Goal: Task Accomplishment & Management: Manage account settings

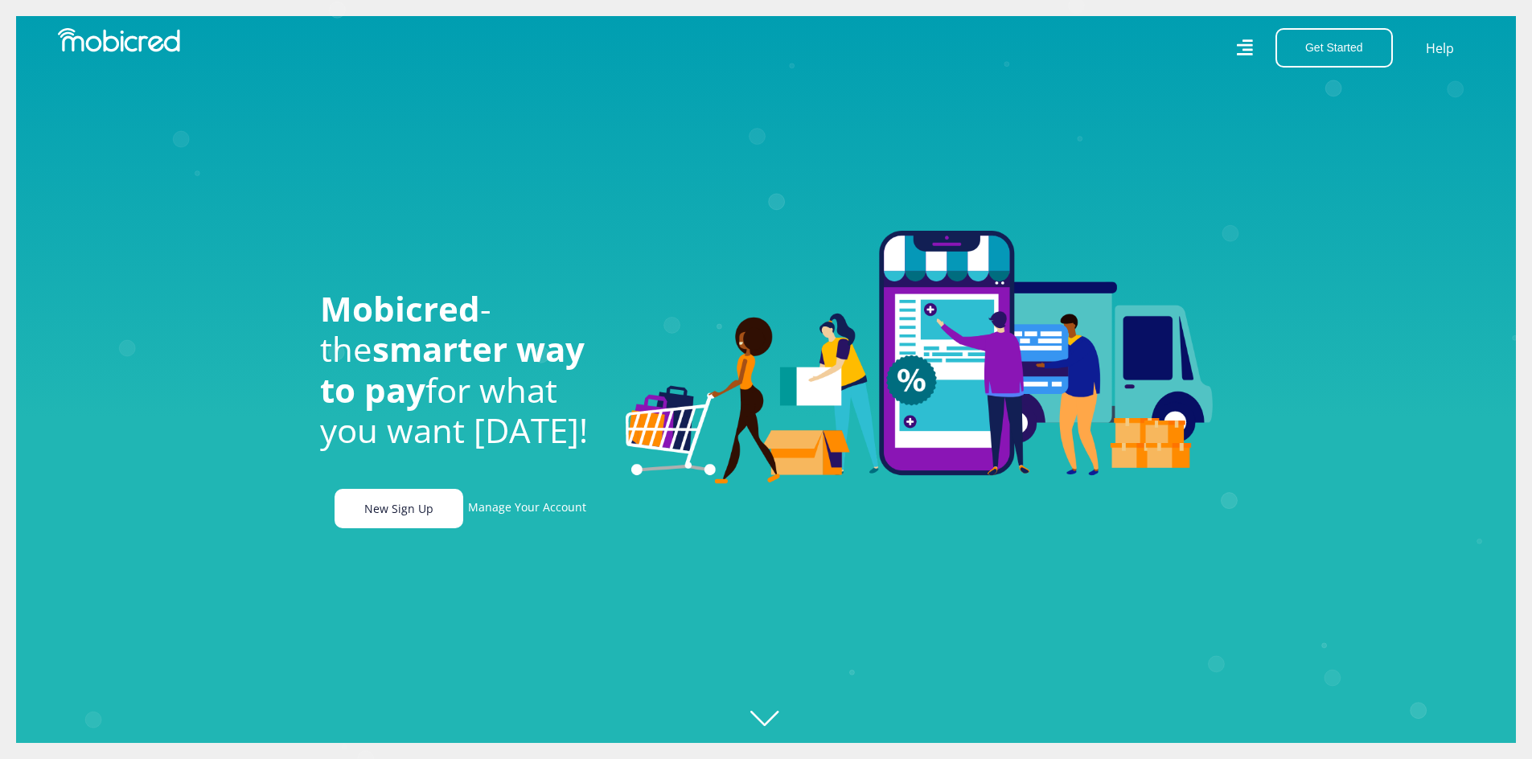
click at [390, 511] on link "New Sign Up" at bounding box center [399, 508] width 129 height 39
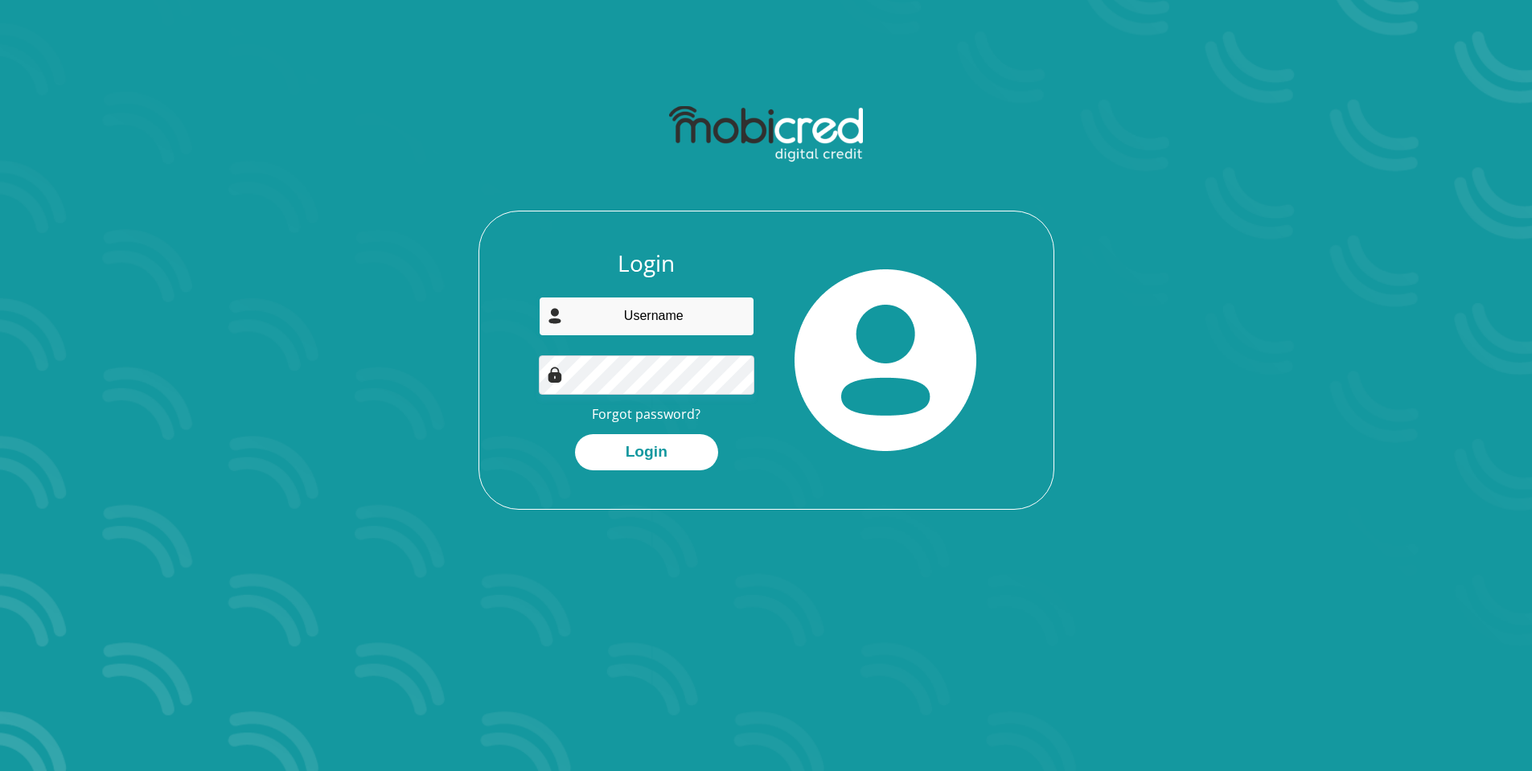
drag, startPoint x: 0, startPoint y: 0, endPoint x: 687, endPoint y: 335, distance: 764.3
click at [602, 308] on input "email" at bounding box center [647, 316] width 216 height 39
type input "[EMAIL_ADDRESS][DOMAIN_NAME]"
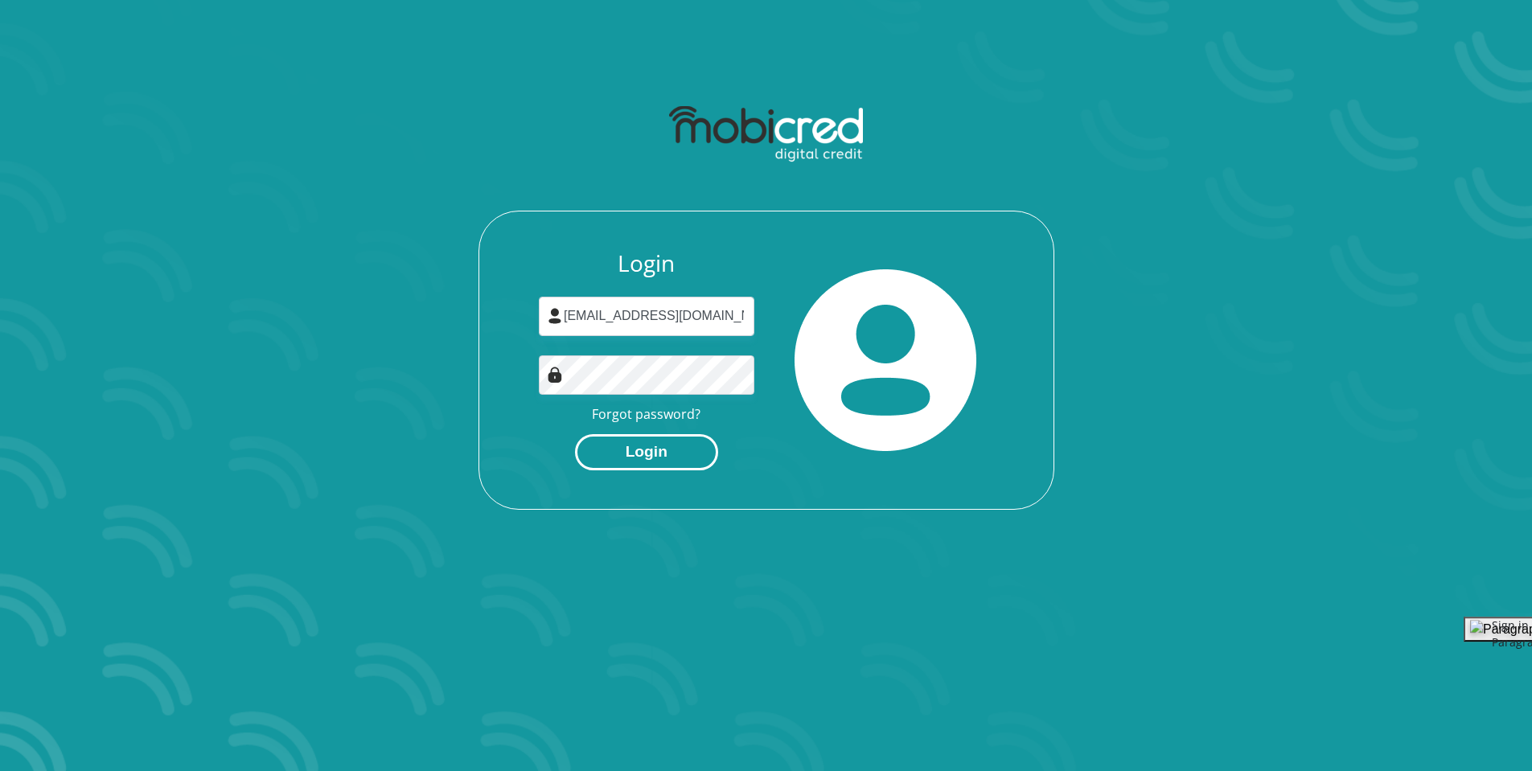
click at [677, 447] on button "Login" at bounding box center [646, 452] width 143 height 36
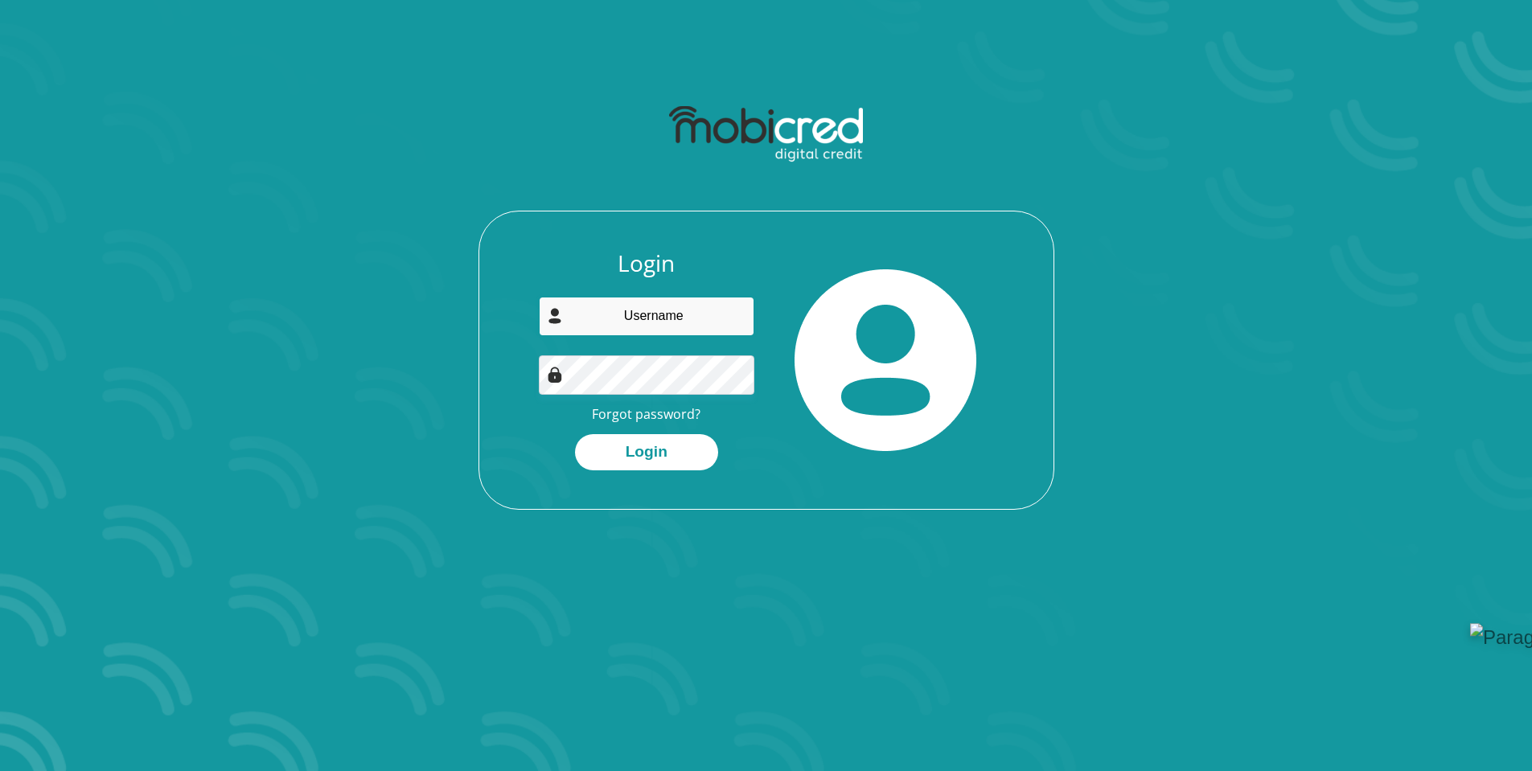
click at [688, 321] on input "email" at bounding box center [647, 316] width 216 height 39
type input "[EMAIL_ADDRESS][DOMAIN_NAME]"
click at [626, 449] on button "Login" at bounding box center [646, 452] width 143 height 36
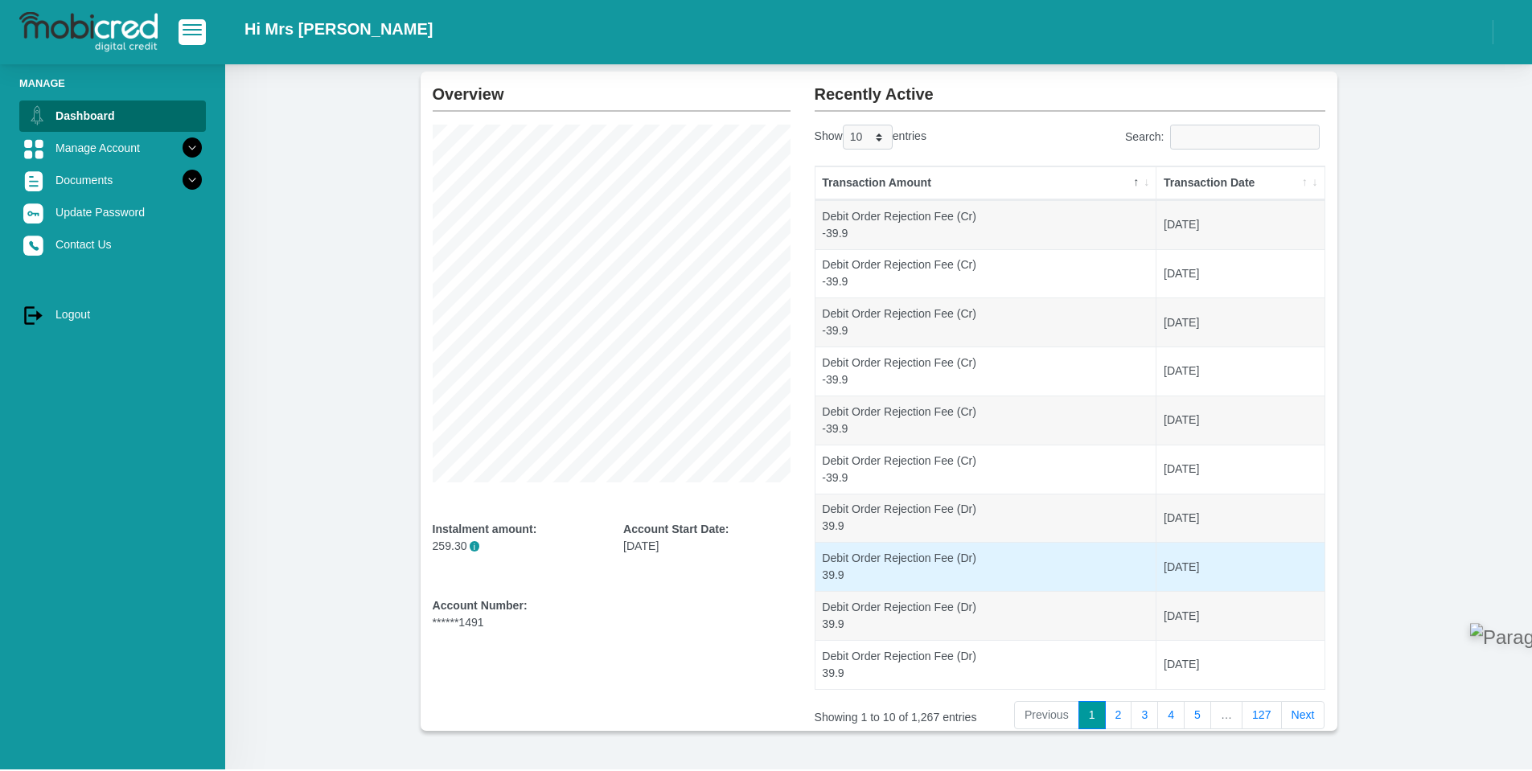
scroll to position [136, 0]
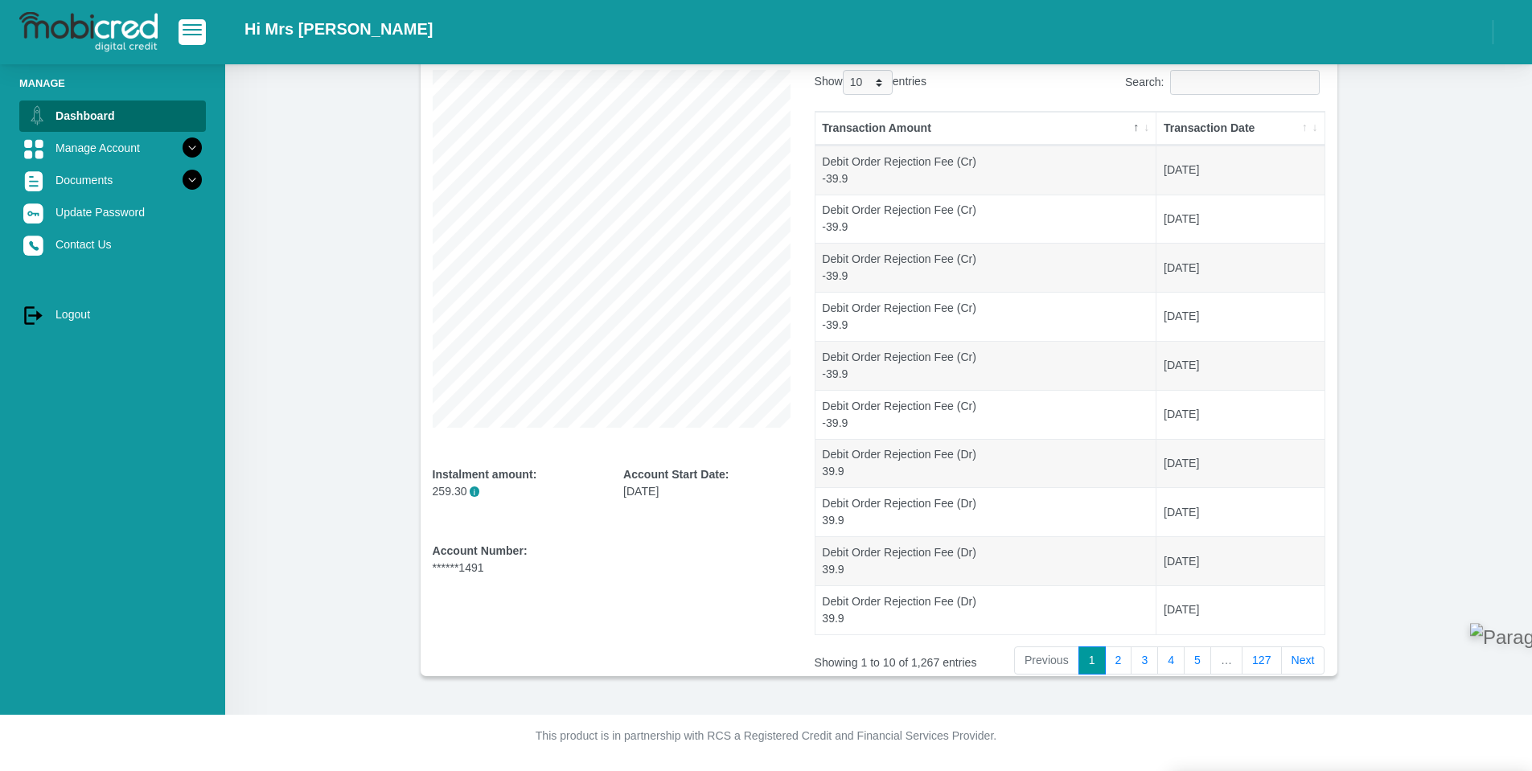
click at [1275, 662] on link "127" at bounding box center [1262, 661] width 40 height 29
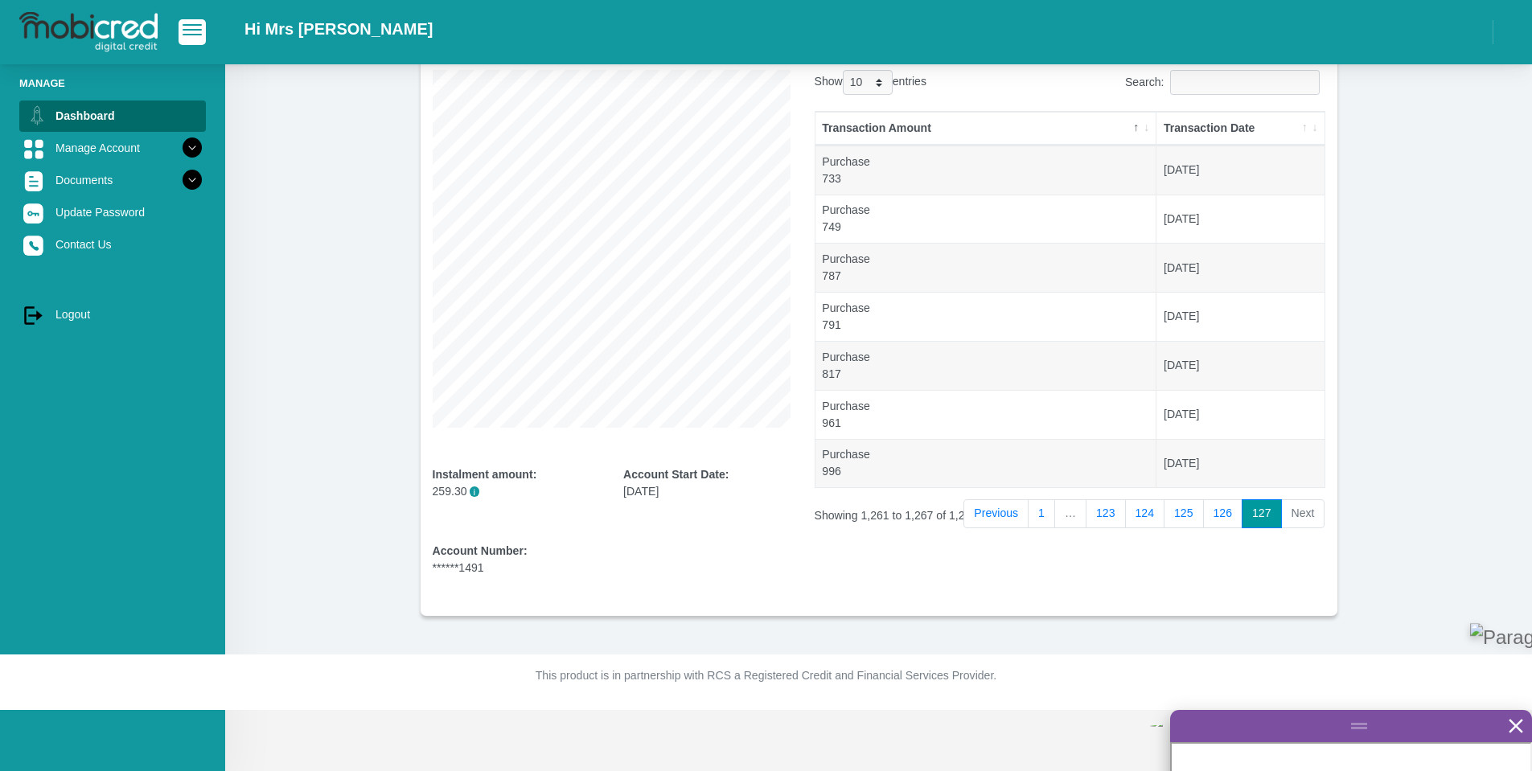
scroll to position [75, 0]
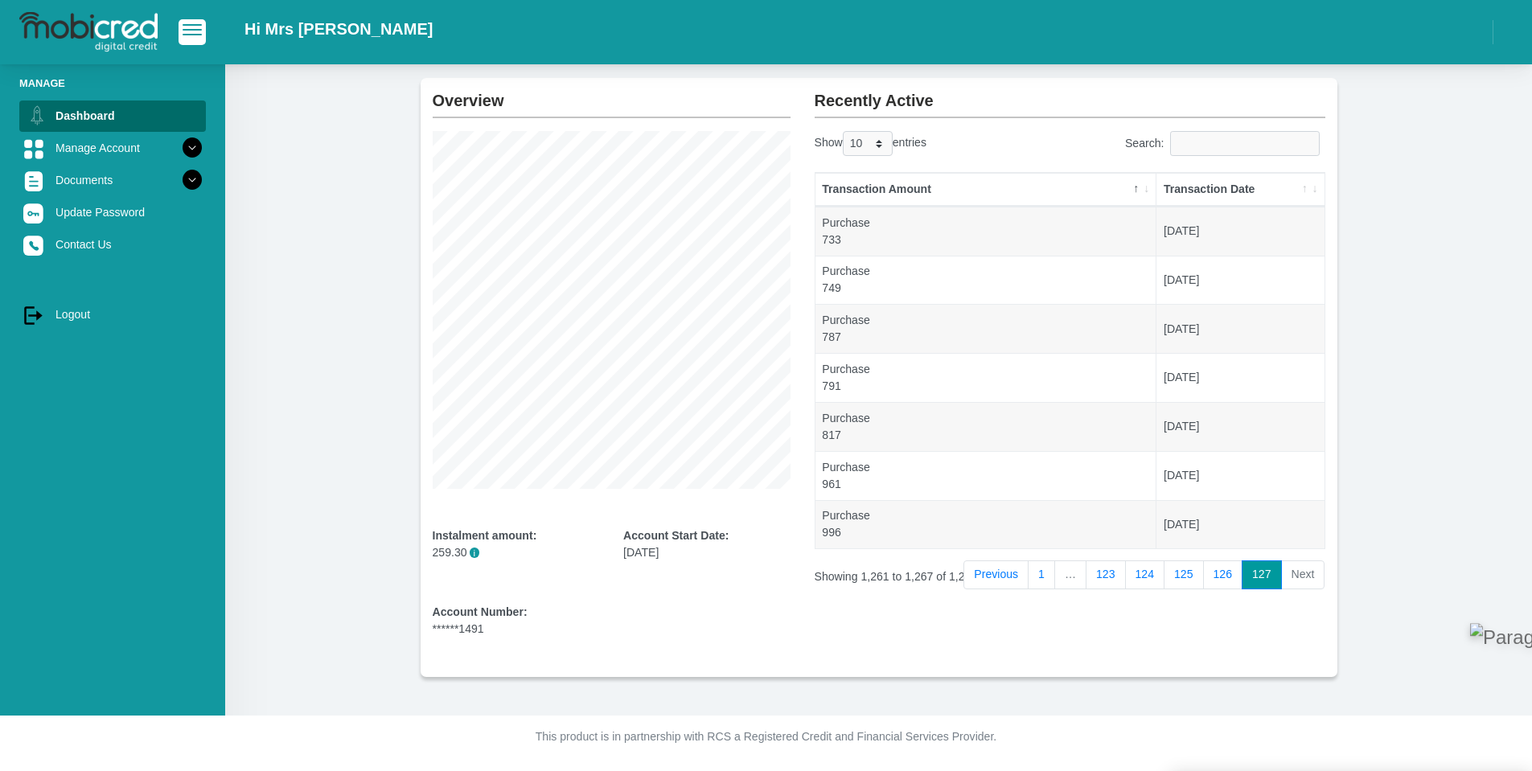
click at [1296, 586] on li "Next" at bounding box center [1303, 575] width 43 height 29
click at [1143, 584] on link "124" at bounding box center [1145, 575] width 40 height 29
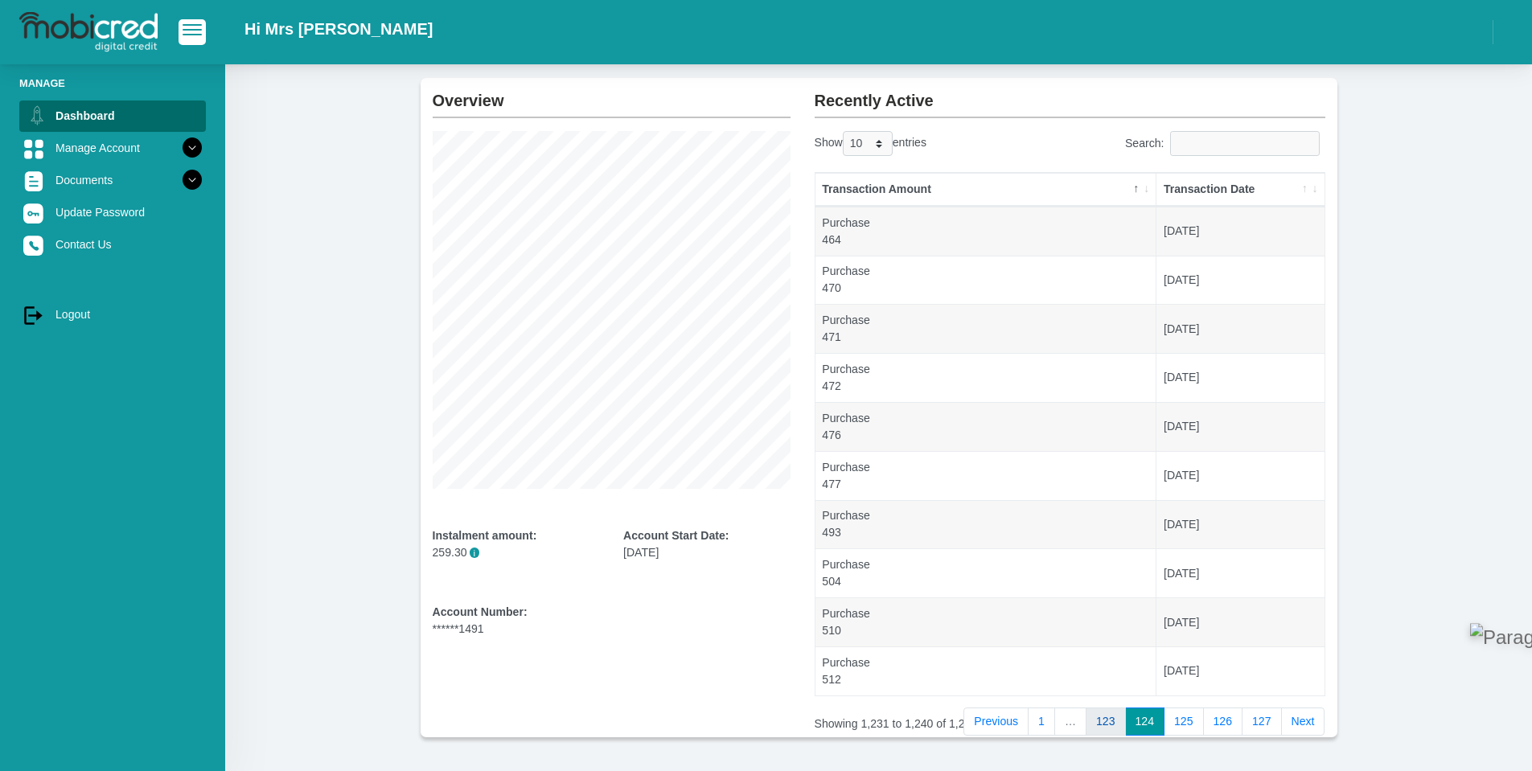
click at [1090, 725] on link "123" at bounding box center [1106, 722] width 40 height 29
click at [1050, 725] on link "1" at bounding box center [1049, 722] width 27 height 29
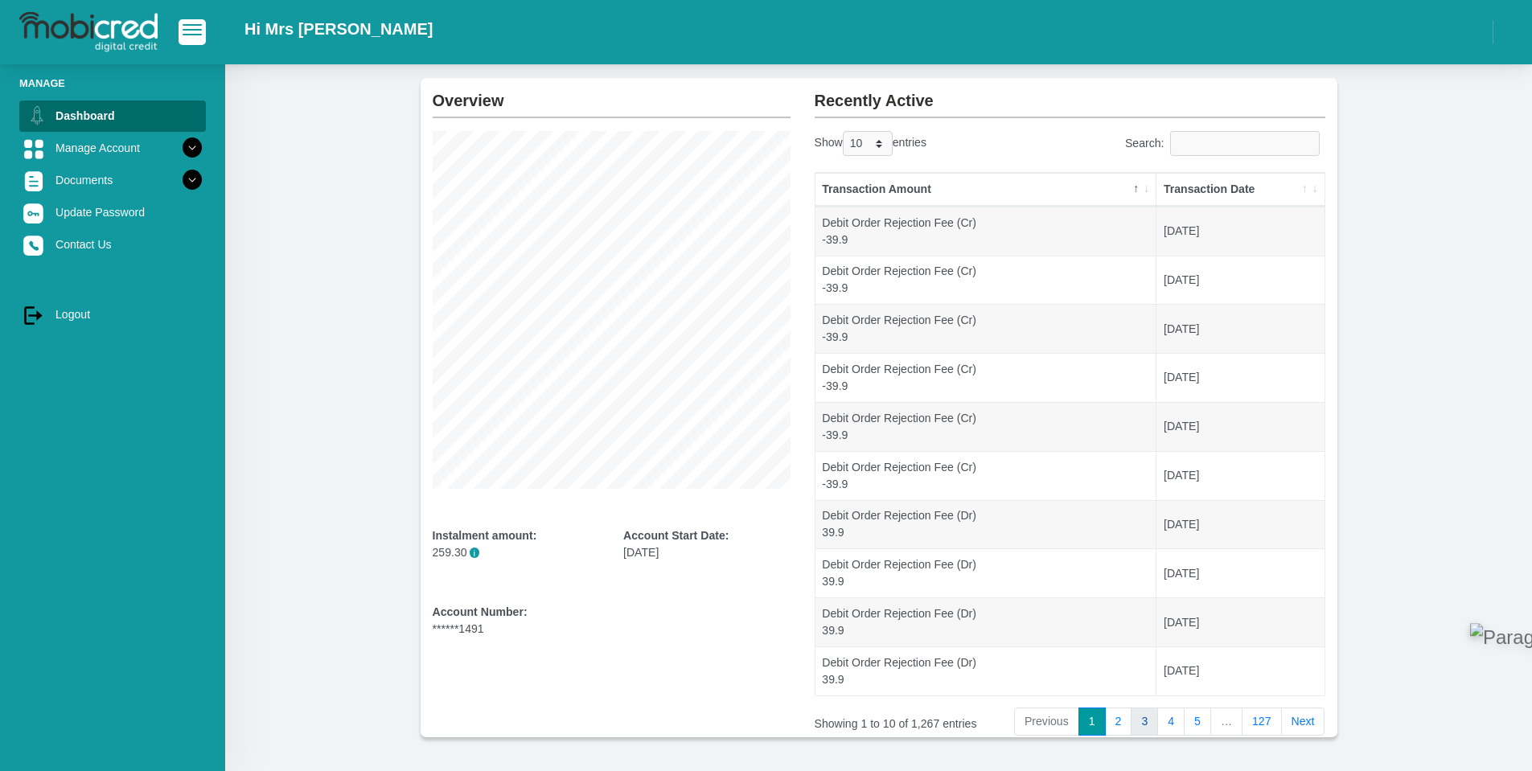
click at [1139, 725] on link "3" at bounding box center [1144, 722] width 27 height 29
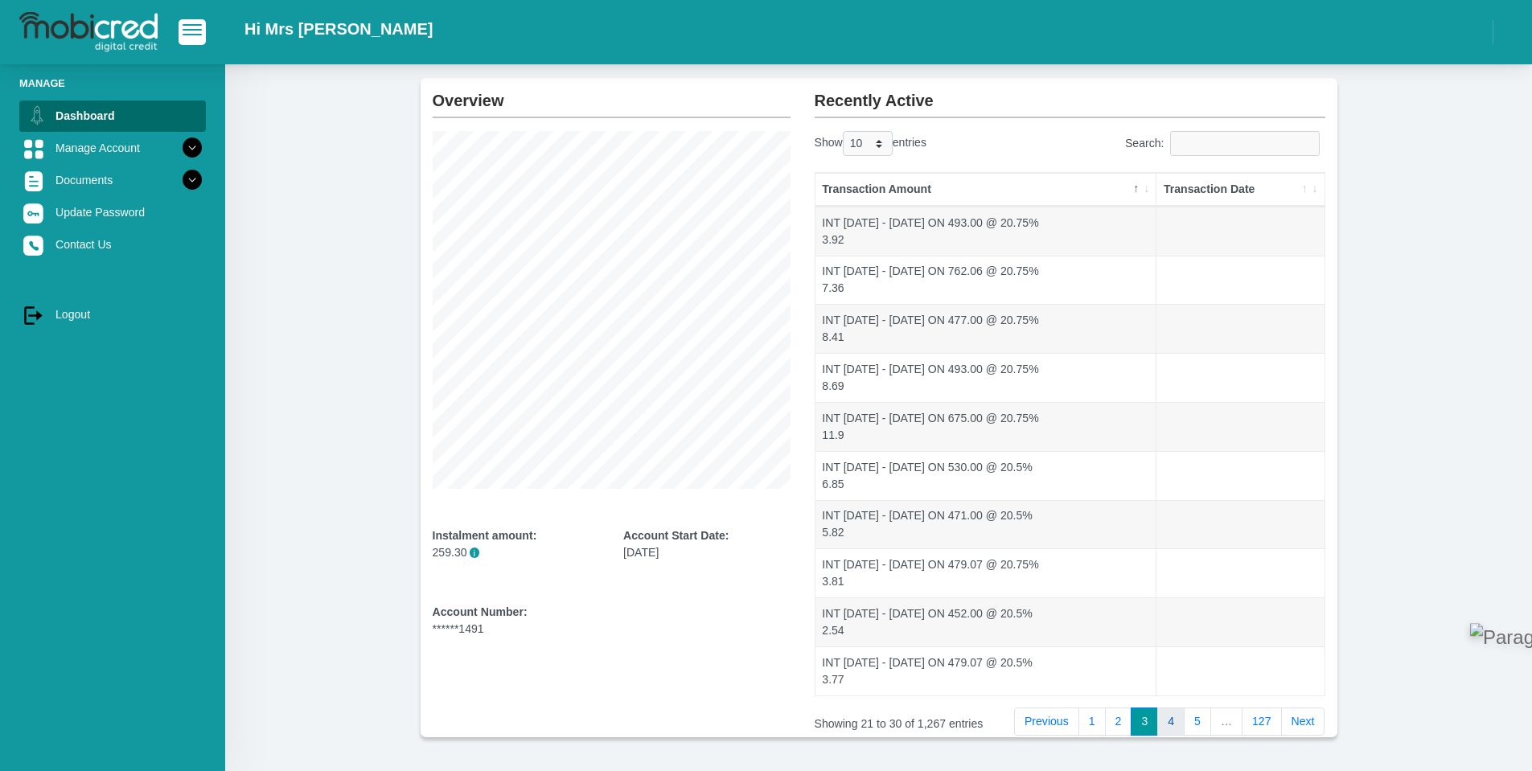
click at [1178, 725] on link "4" at bounding box center [1170, 722] width 27 height 29
click at [1149, 721] on link "3" at bounding box center [1144, 722] width 27 height 29
click at [1240, 729] on li "…" at bounding box center [1226, 722] width 31 height 29
click at [1250, 728] on link "127" at bounding box center [1262, 722] width 40 height 29
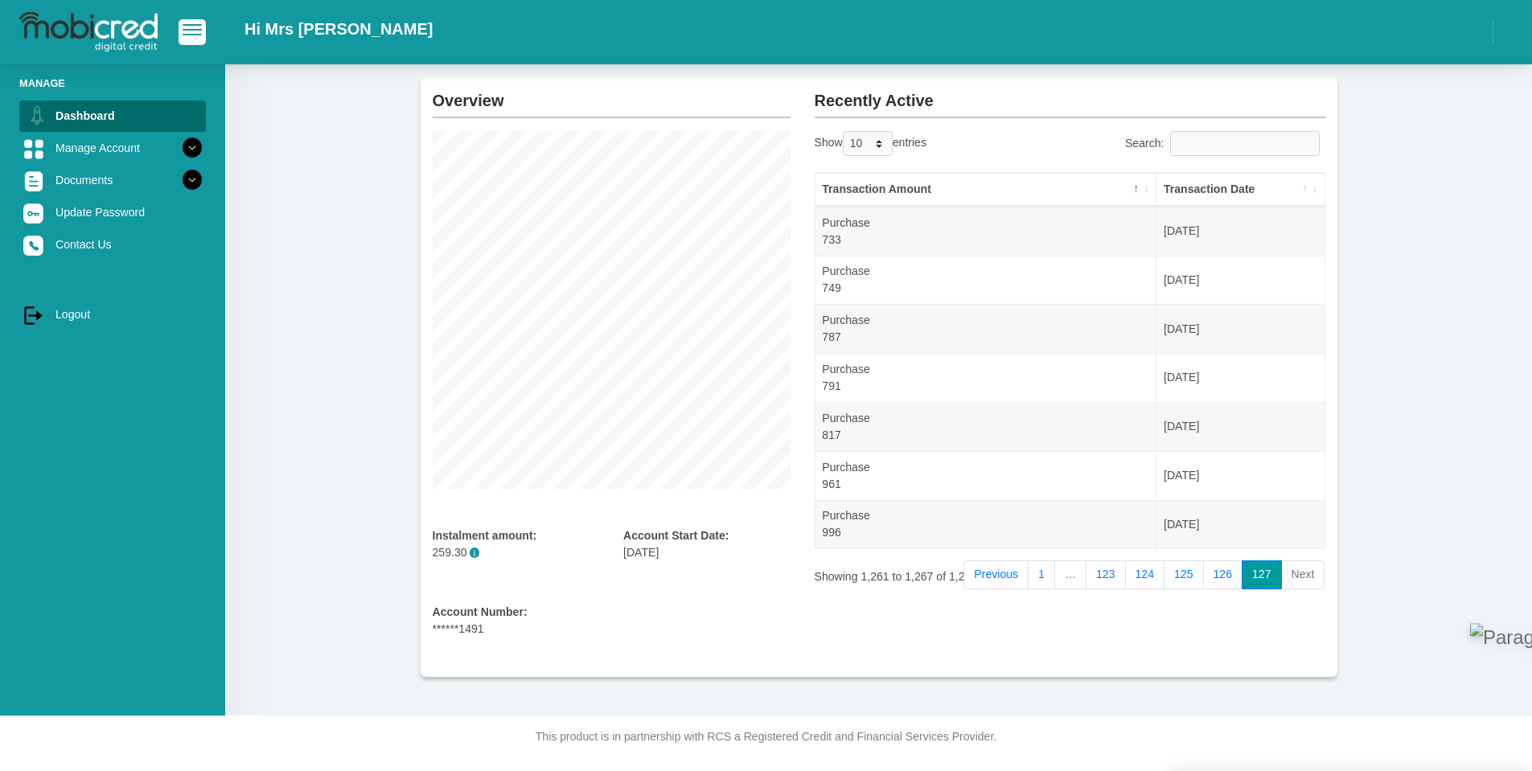
click at [1302, 572] on li "Next" at bounding box center [1303, 575] width 43 height 29
click at [1222, 585] on link "126" at bounding box center [1223, 575] width 40 height 29
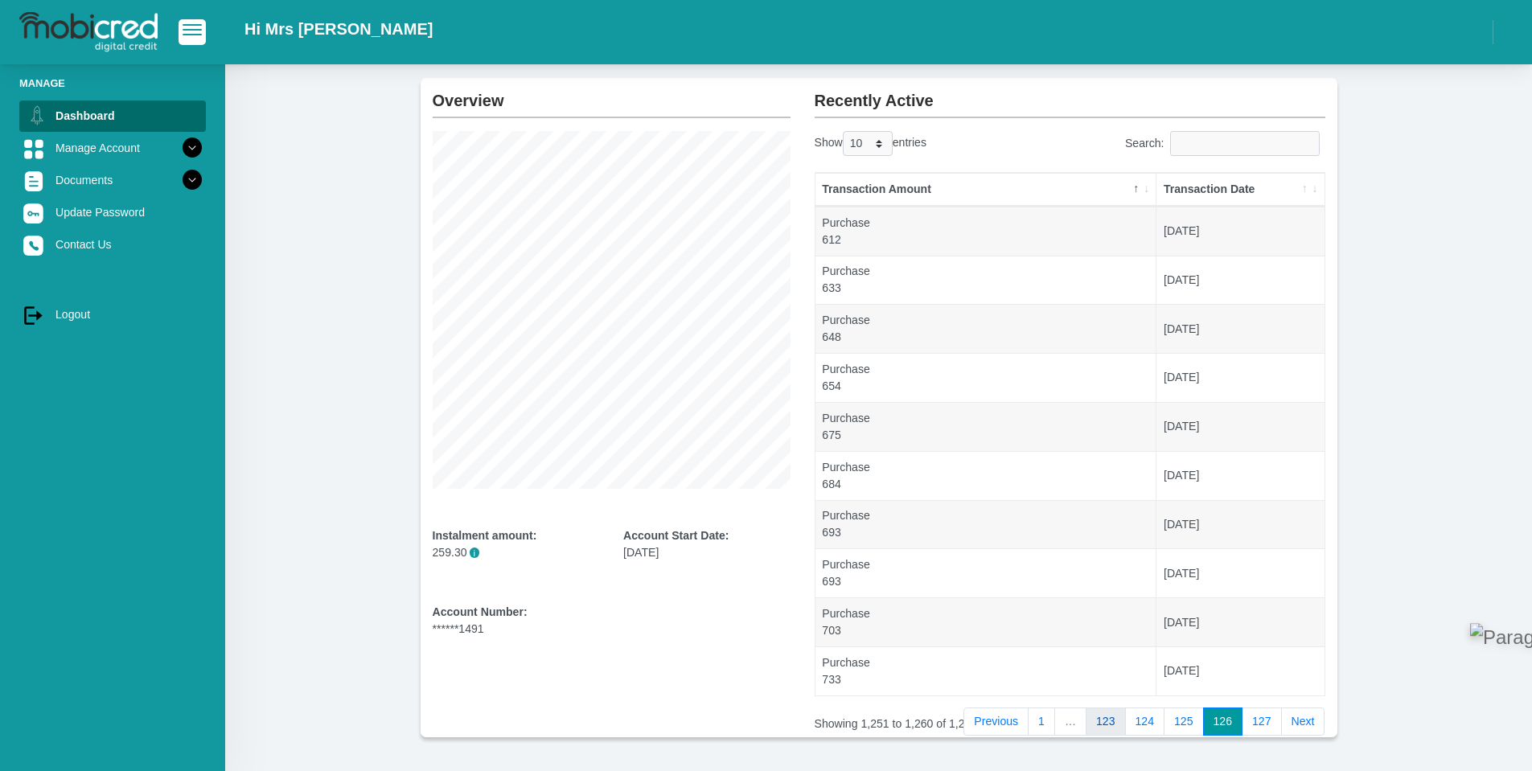
click at [1100, 723] on link "123" at bounding box center [1106, 722] width 40 height 29
click at [1115, 720] on link "122" at bounding box center [1113, 722] width 40 height 29
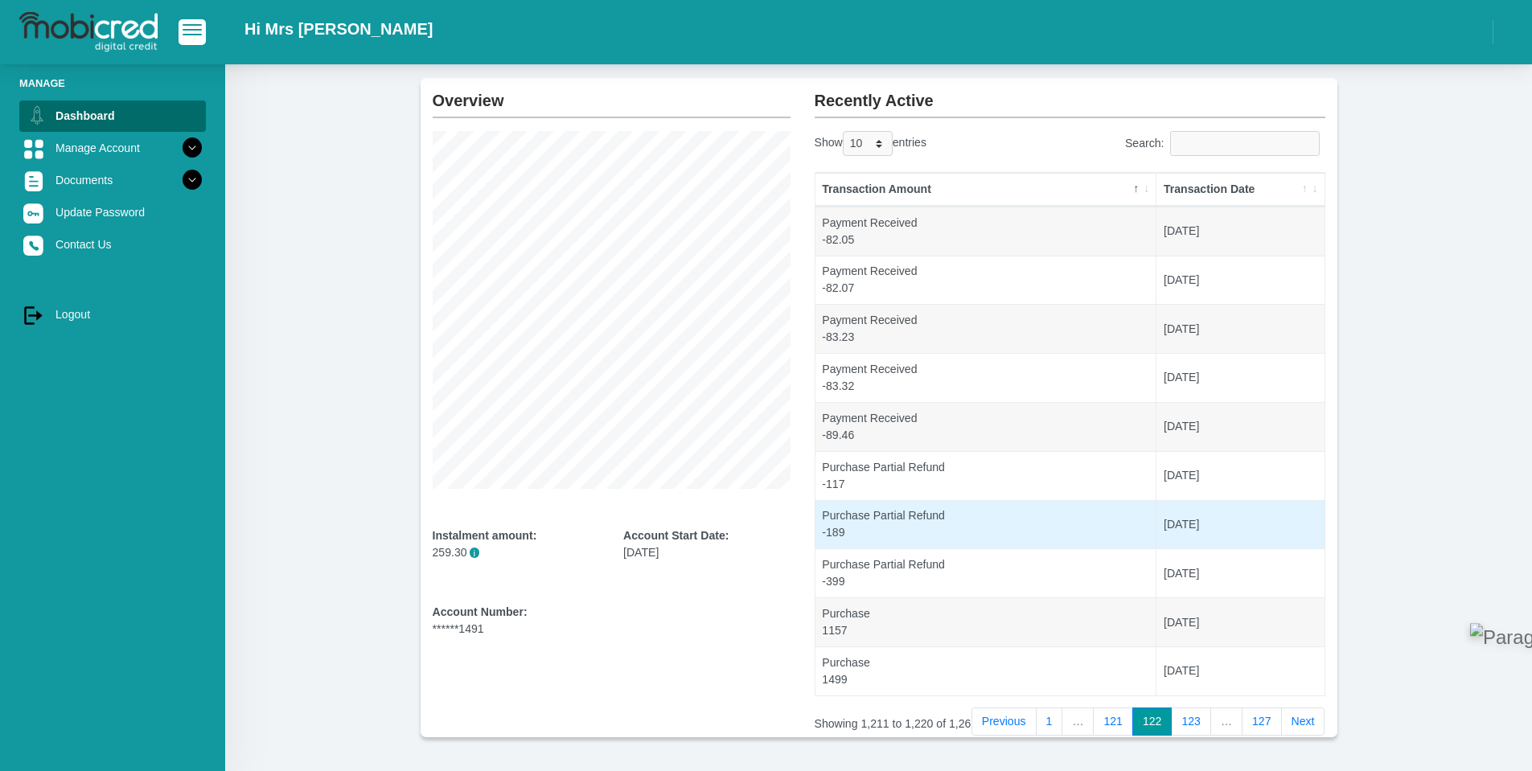
drag, startPoint x: 1091, startPoint y: 482, endPoint x: 1029, endPoint y: 527, distance: 77.2
click at [1029, 527] on td "Purchase Partial Refund -189" at bounding box center [986, 524] width 342 height 49
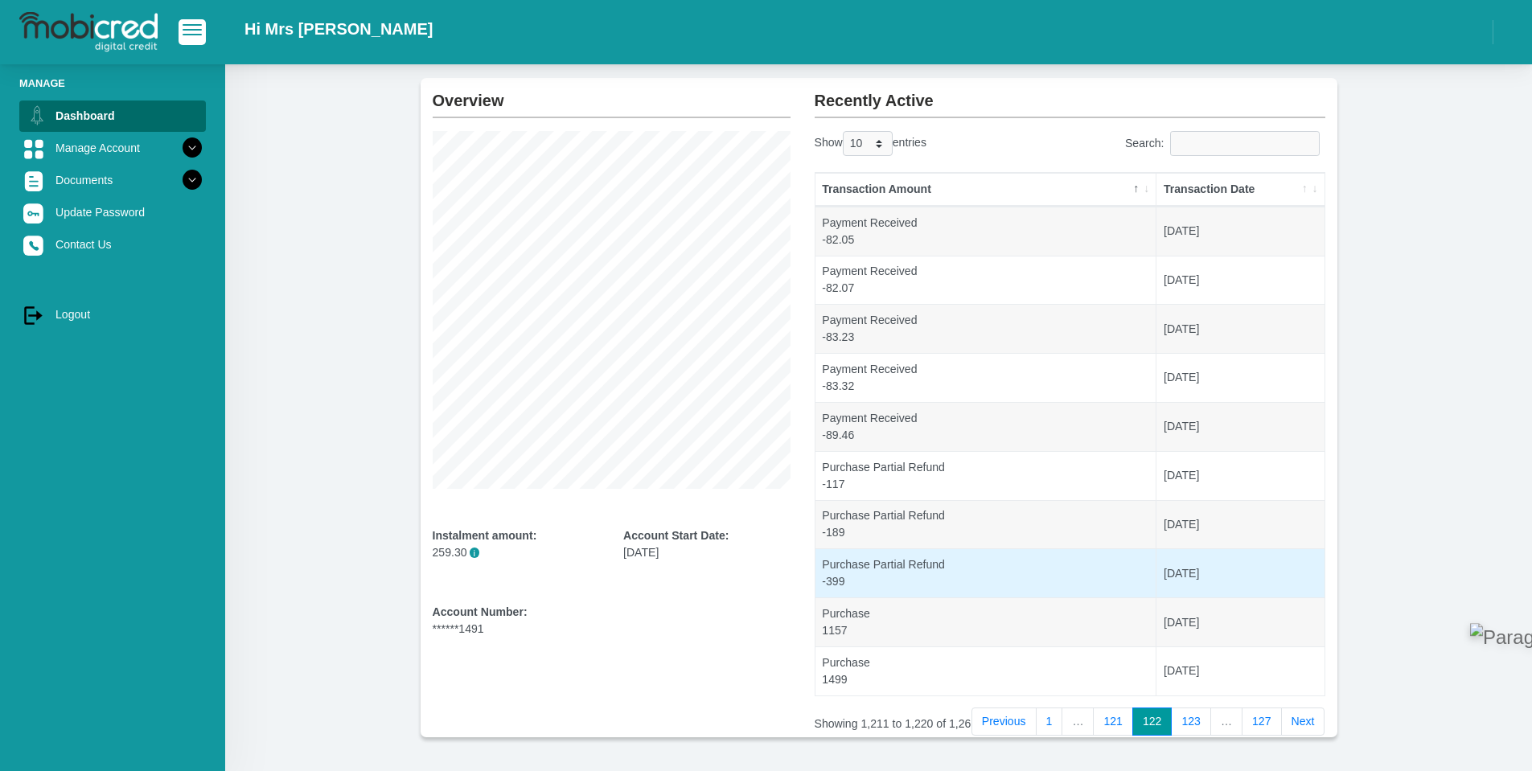
click at [1024, 584] on td "Purchase Partial Refund -399" at bounding box center [986, 572] width 342 height 49
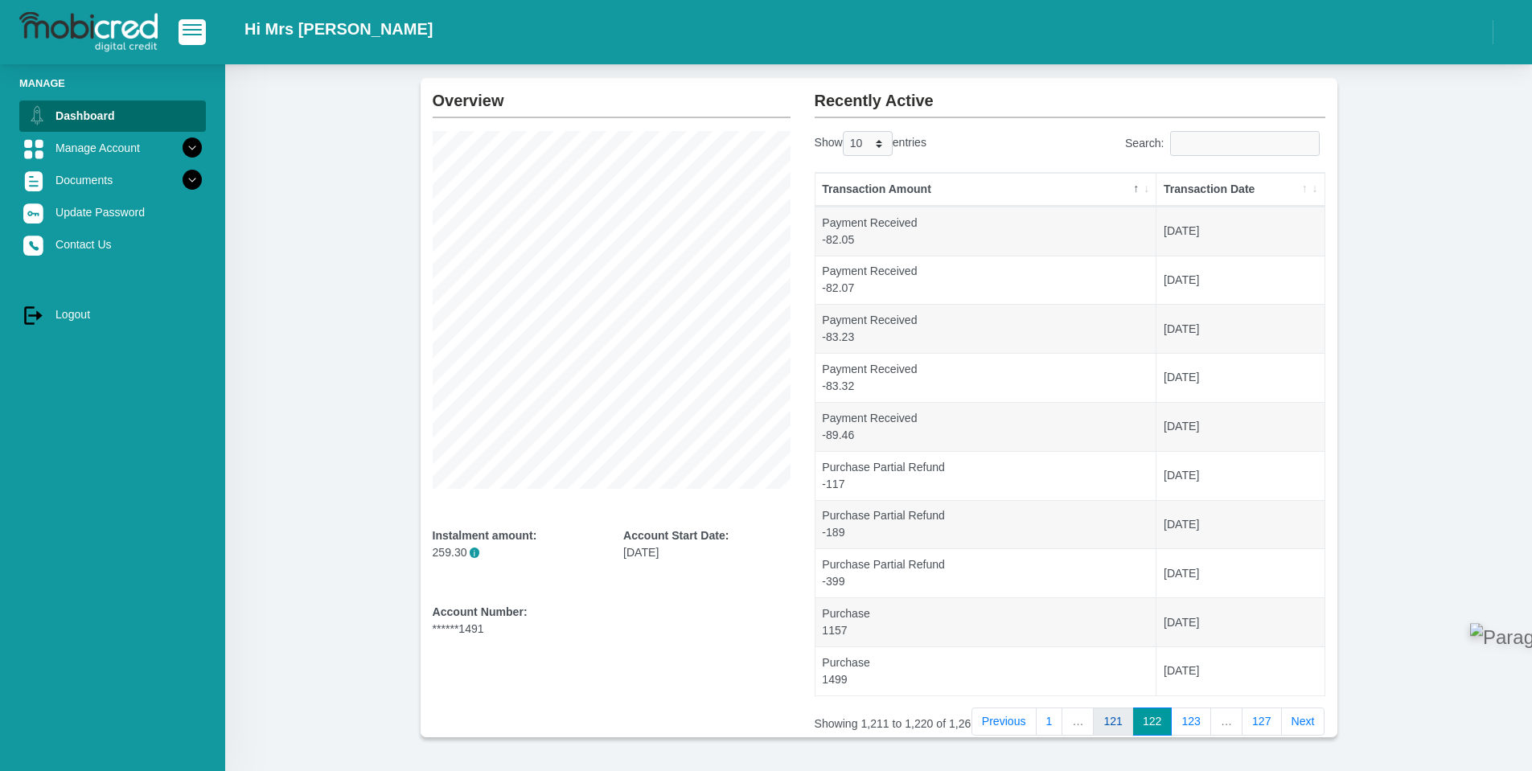
click at [1120, 718] on link "121" at bounding box center [1113, 722] width 40 height 29
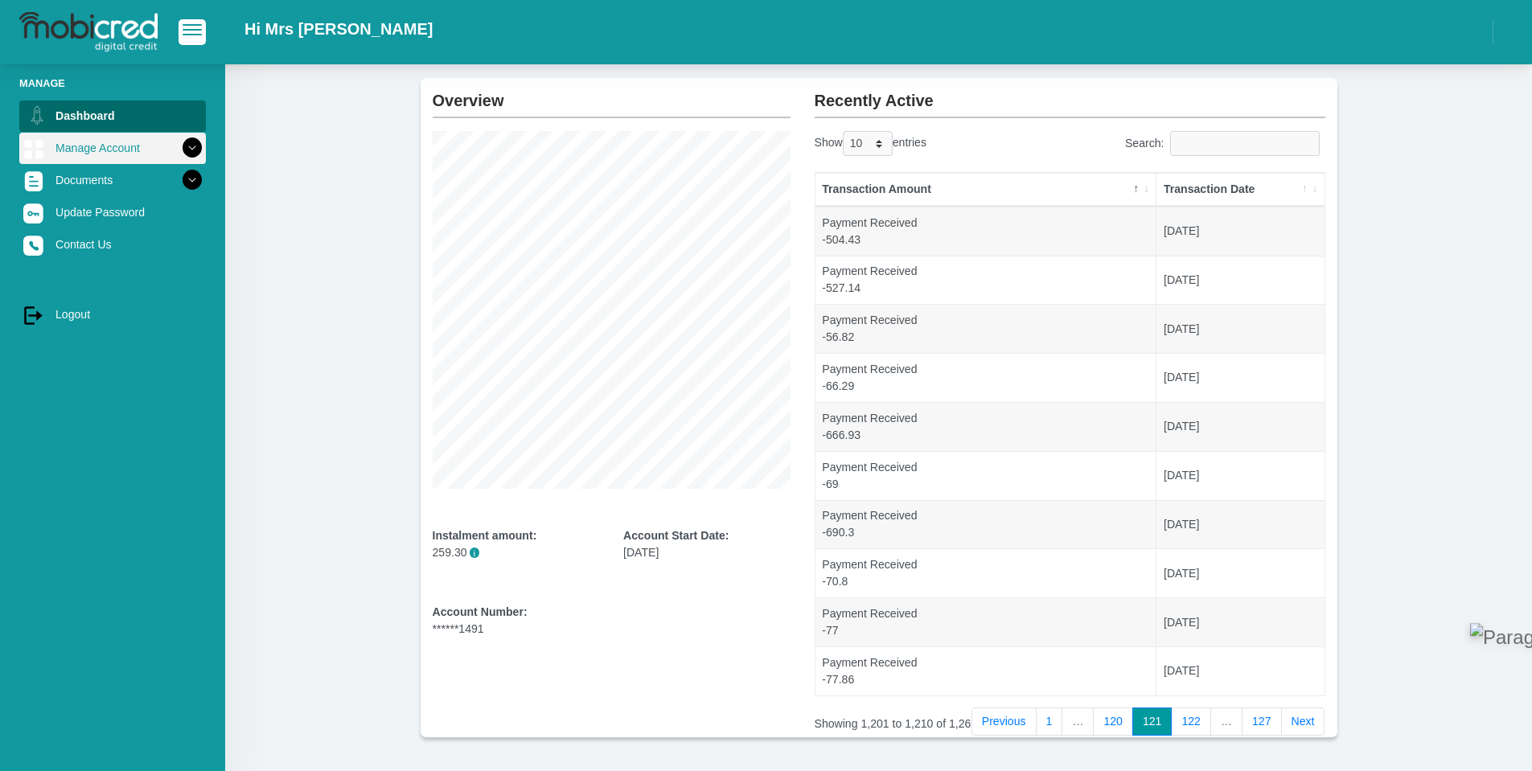
click at [179, 147] on icon at bounding box center [192, 147] width 27 height 27
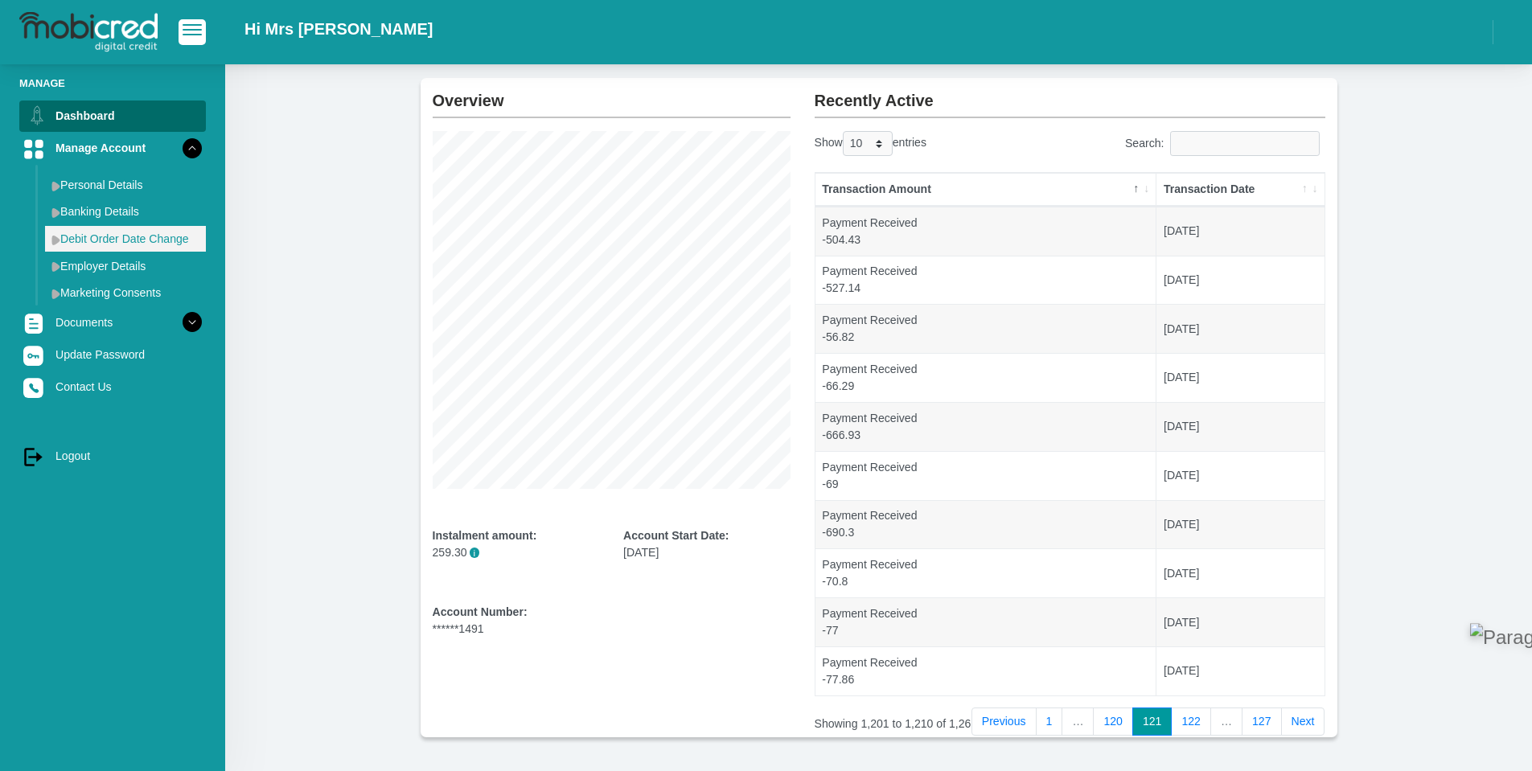
click at [123, 228] on link "Debit Order Date Change" at bounding box center [125, 239] width 161 height 26
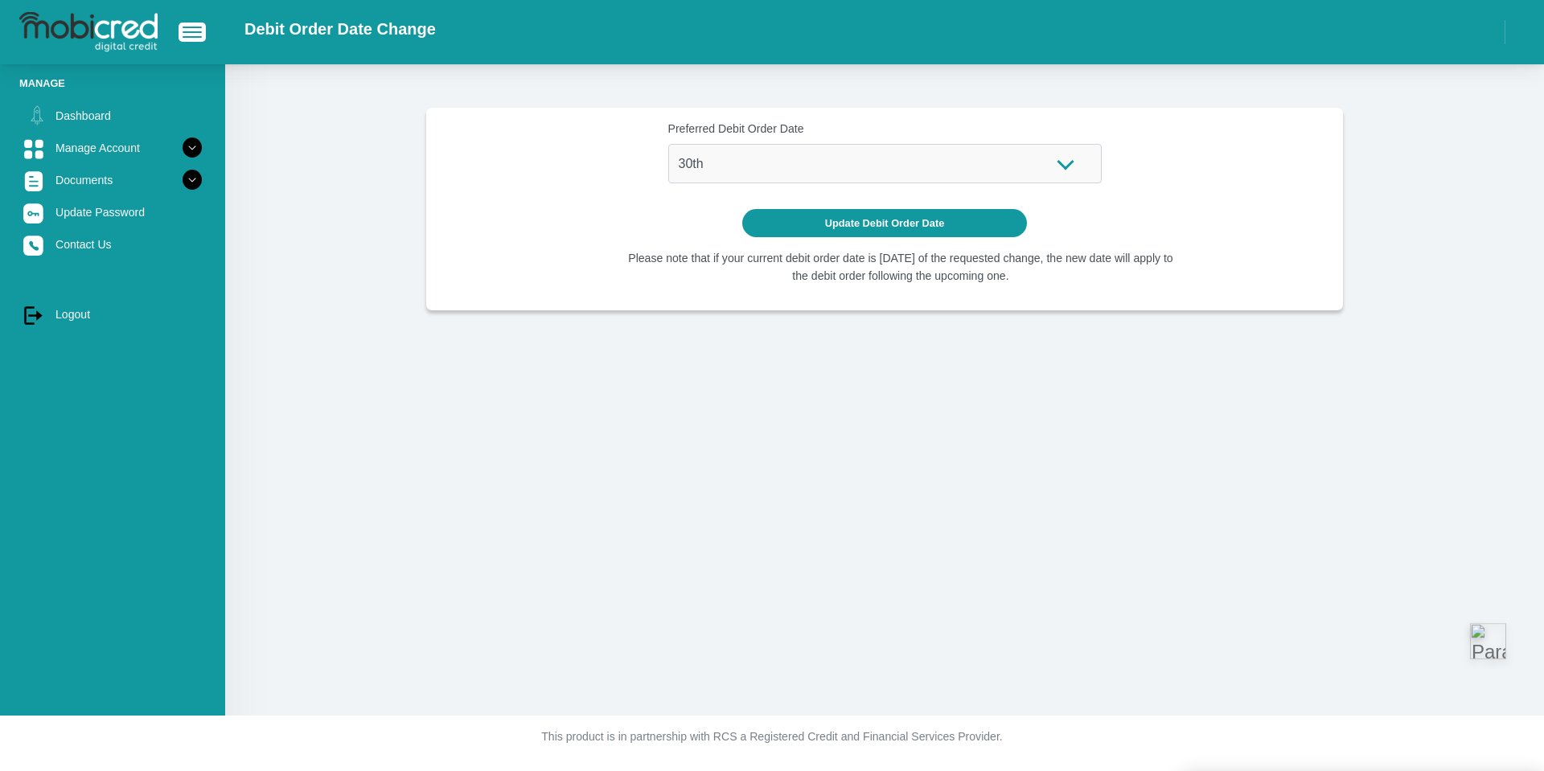
click at [835, 137] on label "Preferred Debit Order Date" at bounding box center [884, 129] width 433 height 17
click at [835, 144] on select "1st 2nd 3rd 4th 5th 7th 18th 19th 20th 21st 22nd 23rd 24th 25th 26th 27th 28th …" at bounding box center [884, 163] width 433 height 39
click at [865, 172] on select "1st 2nd 3rd 4th 5th 7th 18th 19th 20th 21st 22nd 23rd 24th 25th 26th 27th 28th …" at bounding box center [884, 163] width 433 height 39
click at [180, 158] on icon at bounding box center [192, 147] width 27 height 27
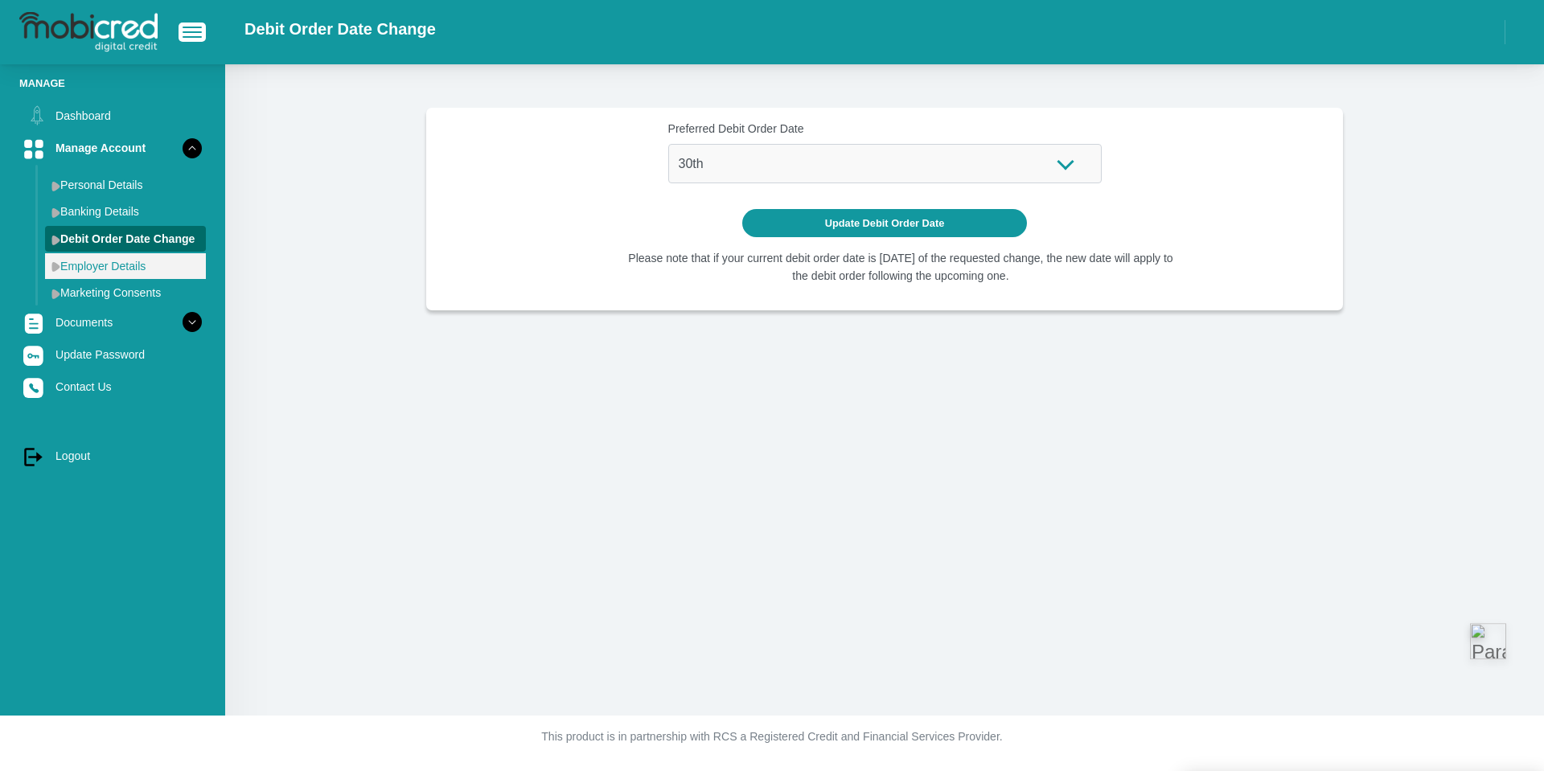
click at [177, 269] on link "Employer Details" at bounding box center [125, 266] width 161 height 26
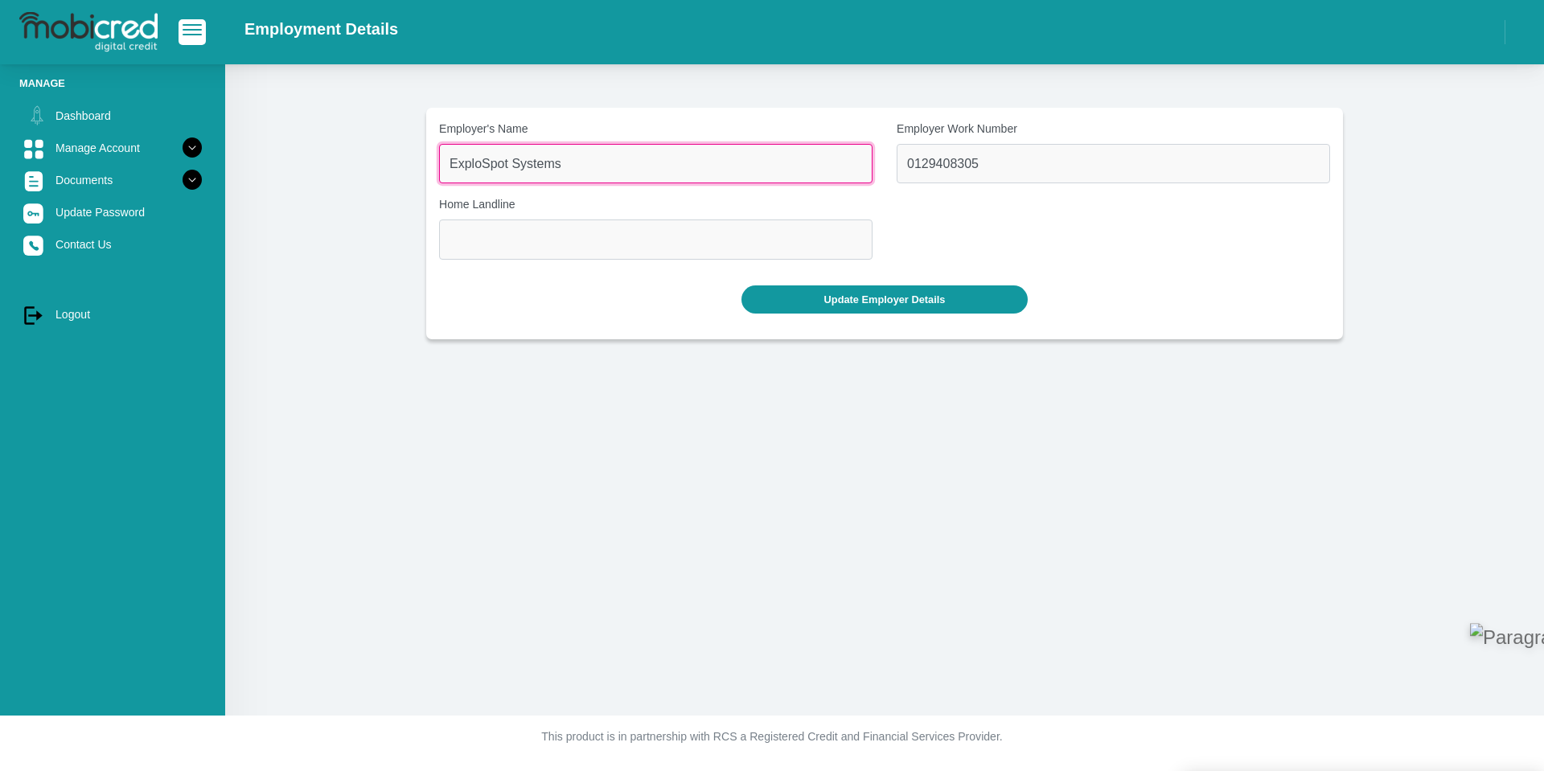
click at [552, 172] on input "ExploSpot Systems" at bounding box center [655, 163] width 433 height 39
drag, startPoint x: 647, startPoint y: 176, endPoint x: 285, endPoint y: 160, distance: 363.0
click at [355, 169] on section "Employer's Name ExploSpot Systems Employer Work Number 0129408305 Home Landline…" at bounding box center [884, 224] width 1271 height 232
type input "Bathopele Earthmoving and Mining"
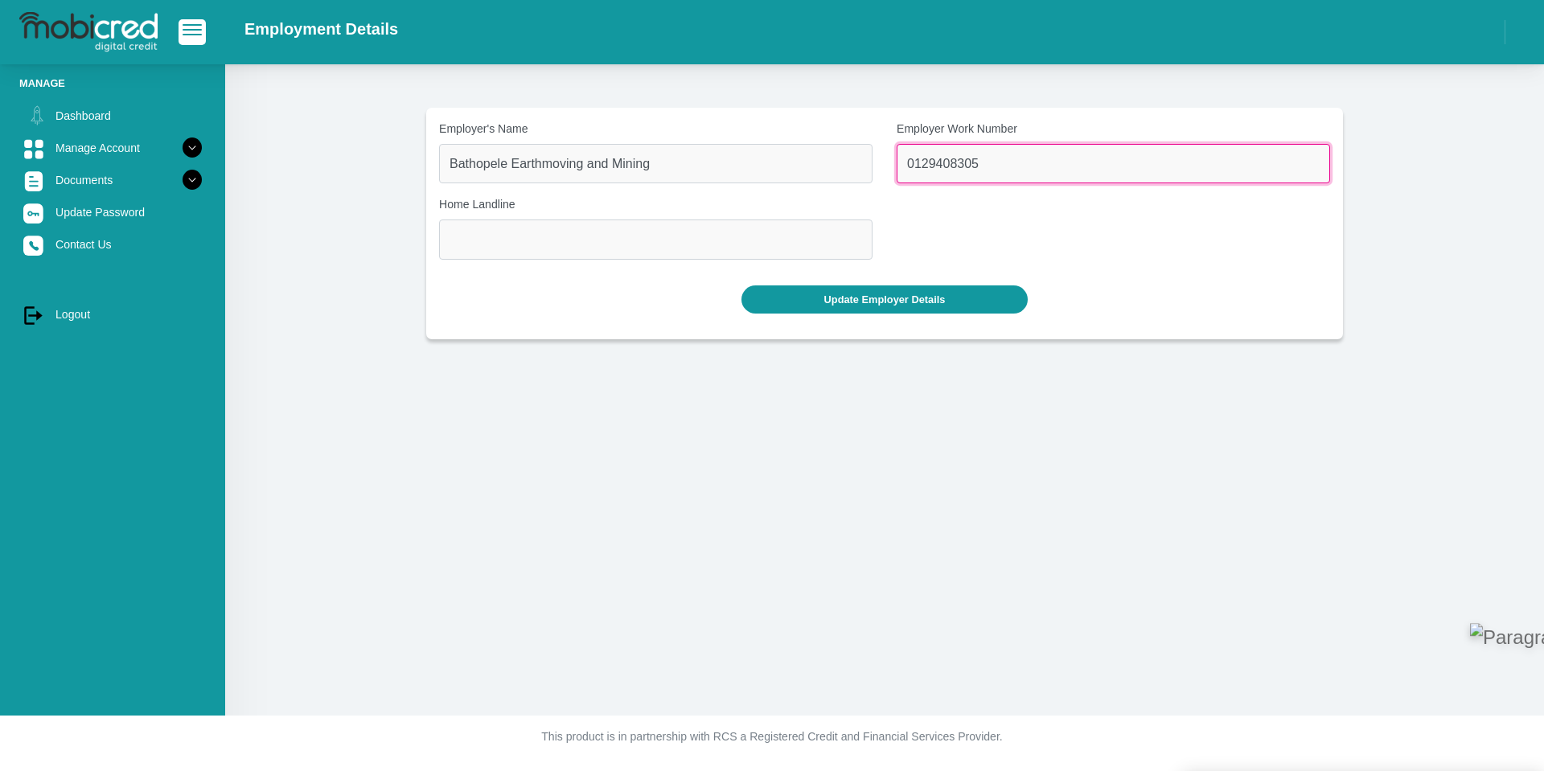
drag, startPoint x: 982, startPoint y: 167, endPoint x: 838, endPoint y: 168, distance: 143.9
click at [856, 168] on div "Employer's Name Bathopele Earthmoving and Mining Employer Work Number 012940830…" at bounding box center [884, 197] width 915 height 152
click at [996, 164] on input "0129408305" at bounding box center [1113, 163] width 433 height 39
drag, startPoint x: 971, startPoint y: 164, endPoint x: 917, endPoint y: 164, distance: 53.9
click at [917, 164] on input "0129408305" at bounding box center [1113, 163] width 433 height 39
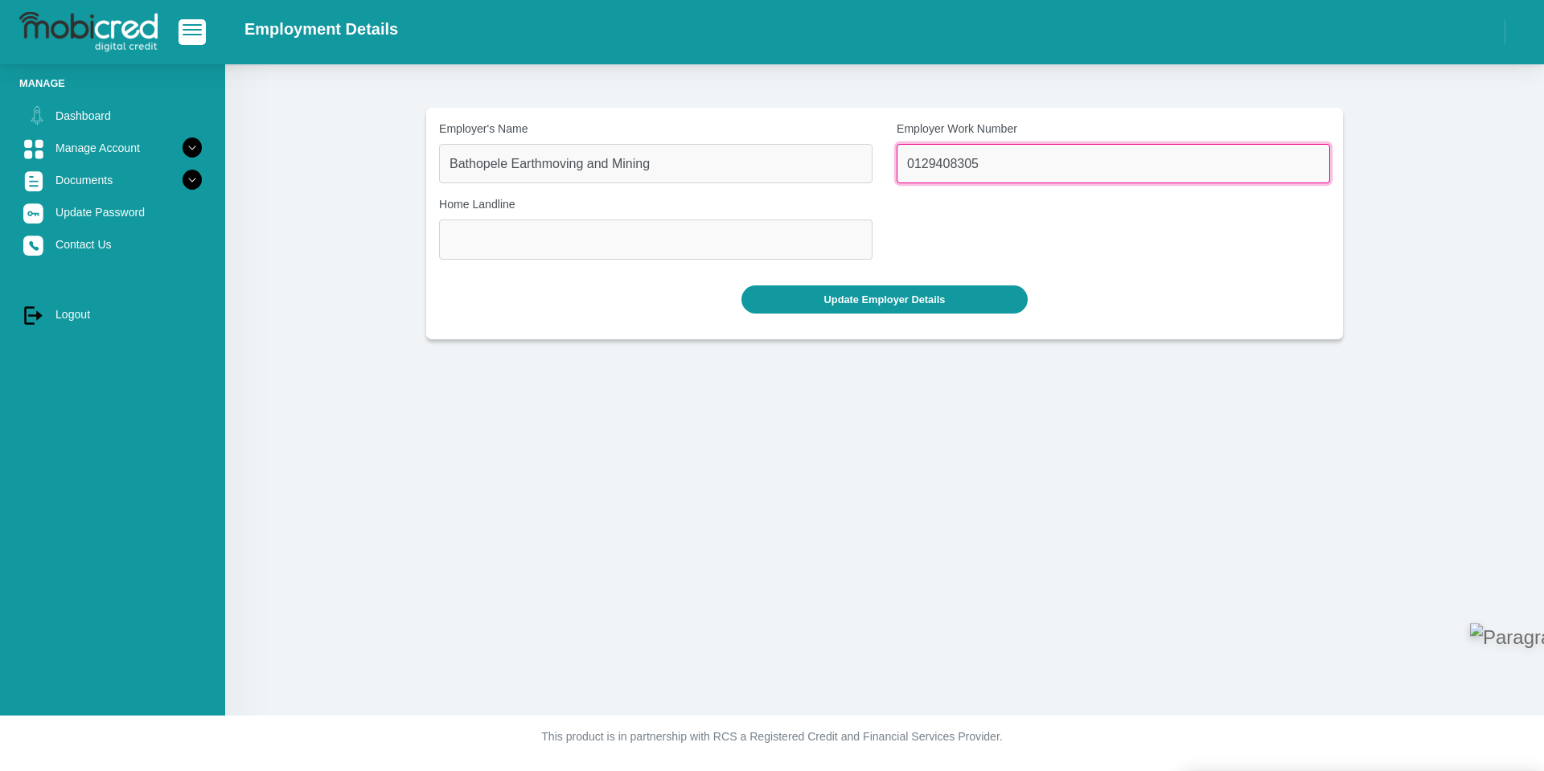
type input "0"
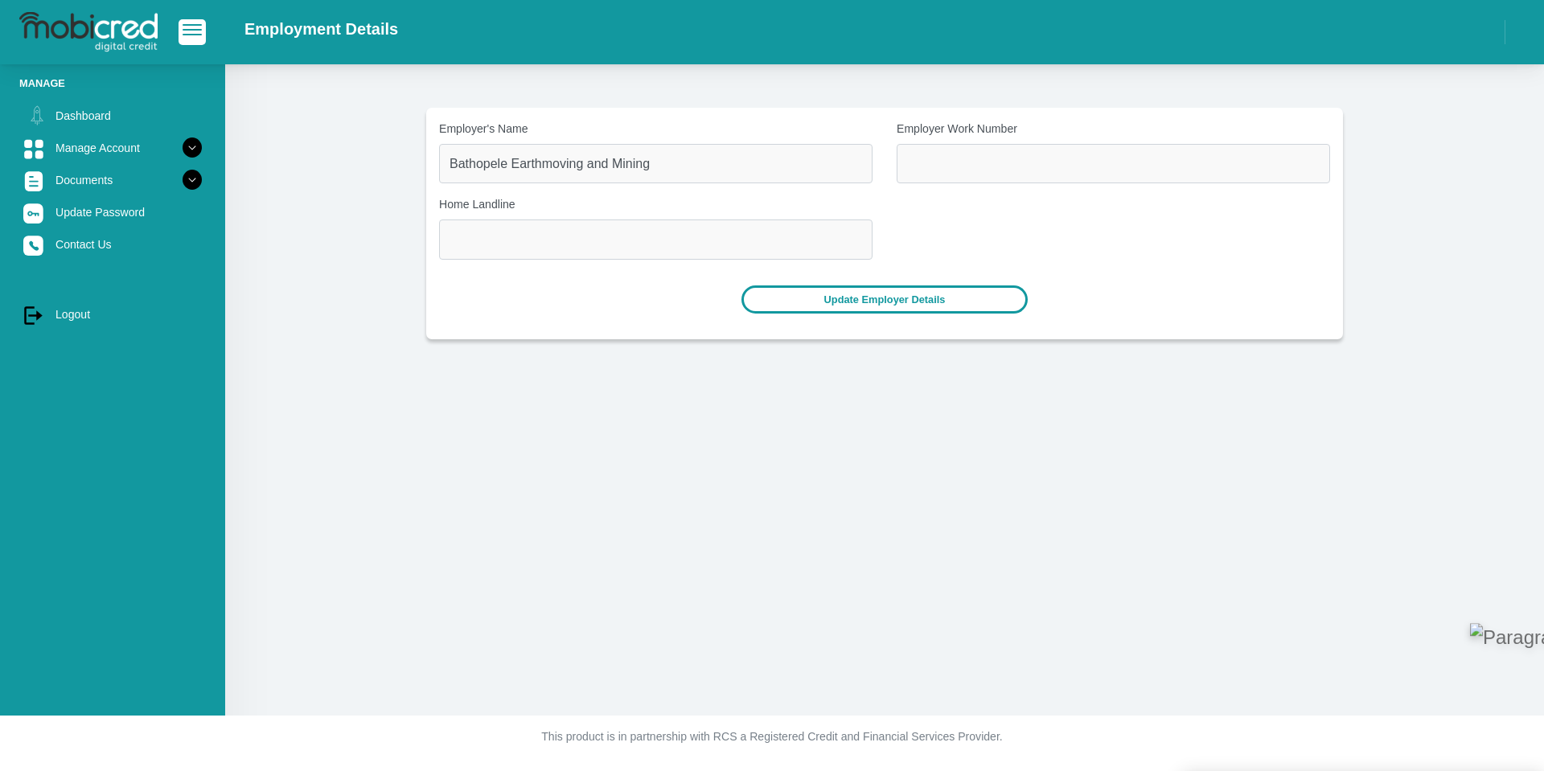
click at [941, 298] on button "Update Employer Details" at bounding box center [884, 299] width 287 height 28
